Goal: Information Seeking & Learning: Learn about a topic

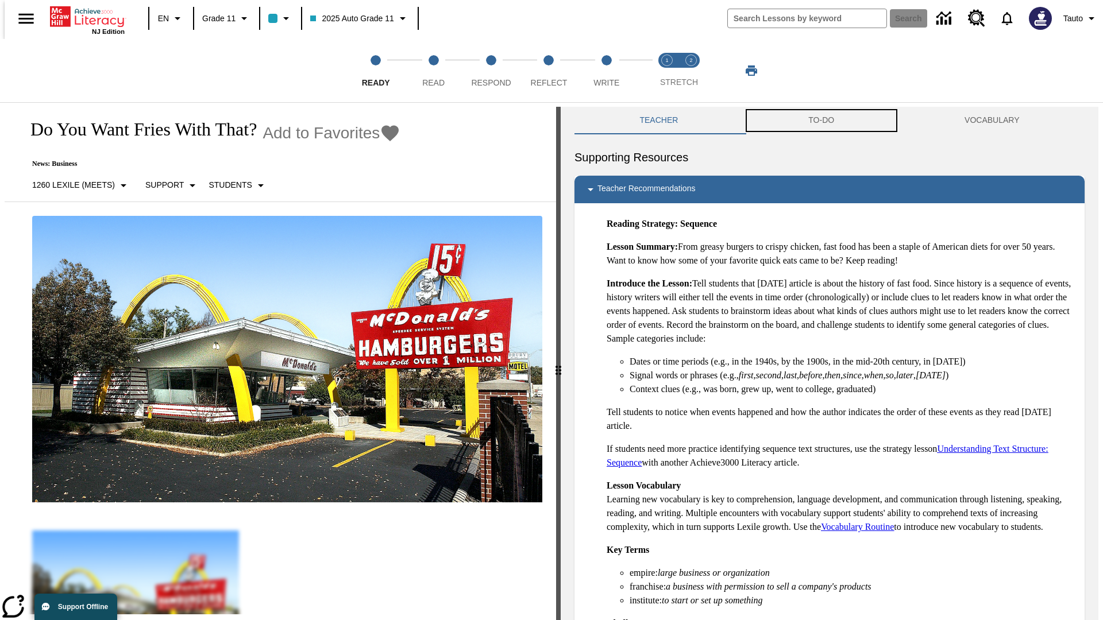
click at [822, 121] on button "TO-DO" at bounding box center [821, 121] width 156 height 28
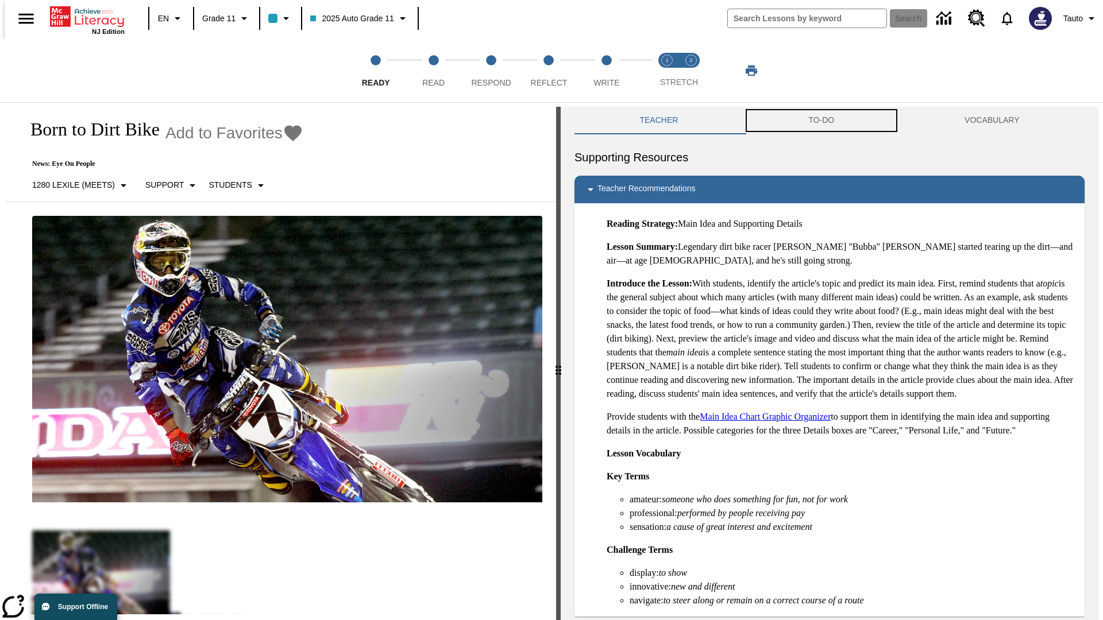
click at [822, 121] on button "TO-DO" at bounding box center [821, 121] width 156 height 28
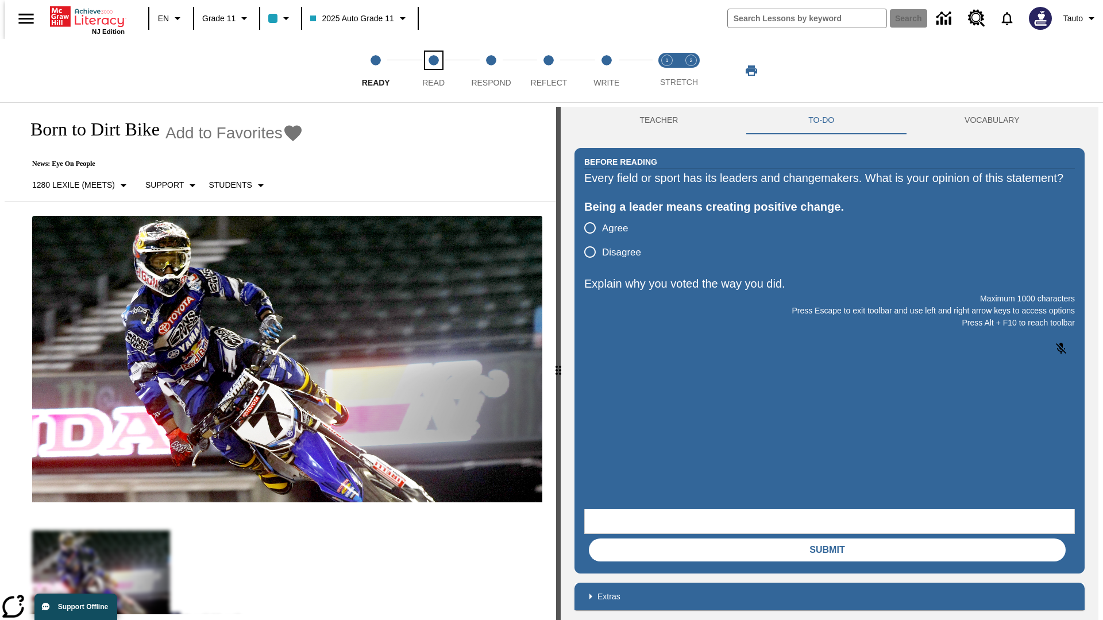
click at [433, 71] on span "Read" at bounding box center [433, 78] width 22 height 21
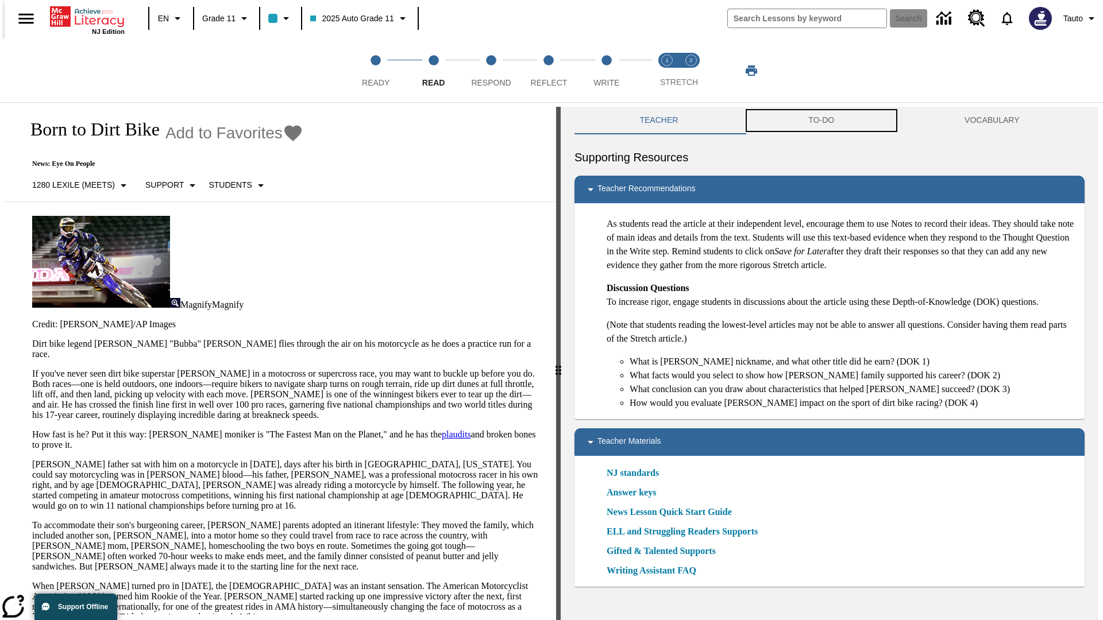
scroll to position [1, 0]
click at [822, 121] on button "TO-DO" at bounding box center [821, 120] width 156 height 28
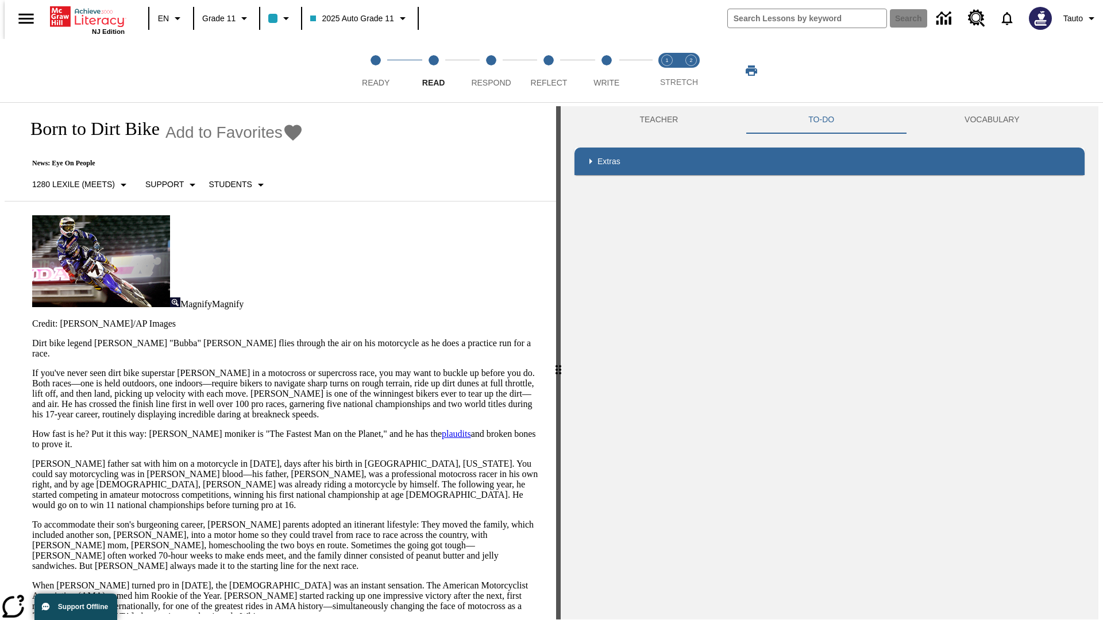
click at [32, 368] on p "If you've never seen dirt bike superstar [PERSON_NAME] in a motocross or superc…" at bounding box center [287, 394] width 510 height 52
